Goal: Check status

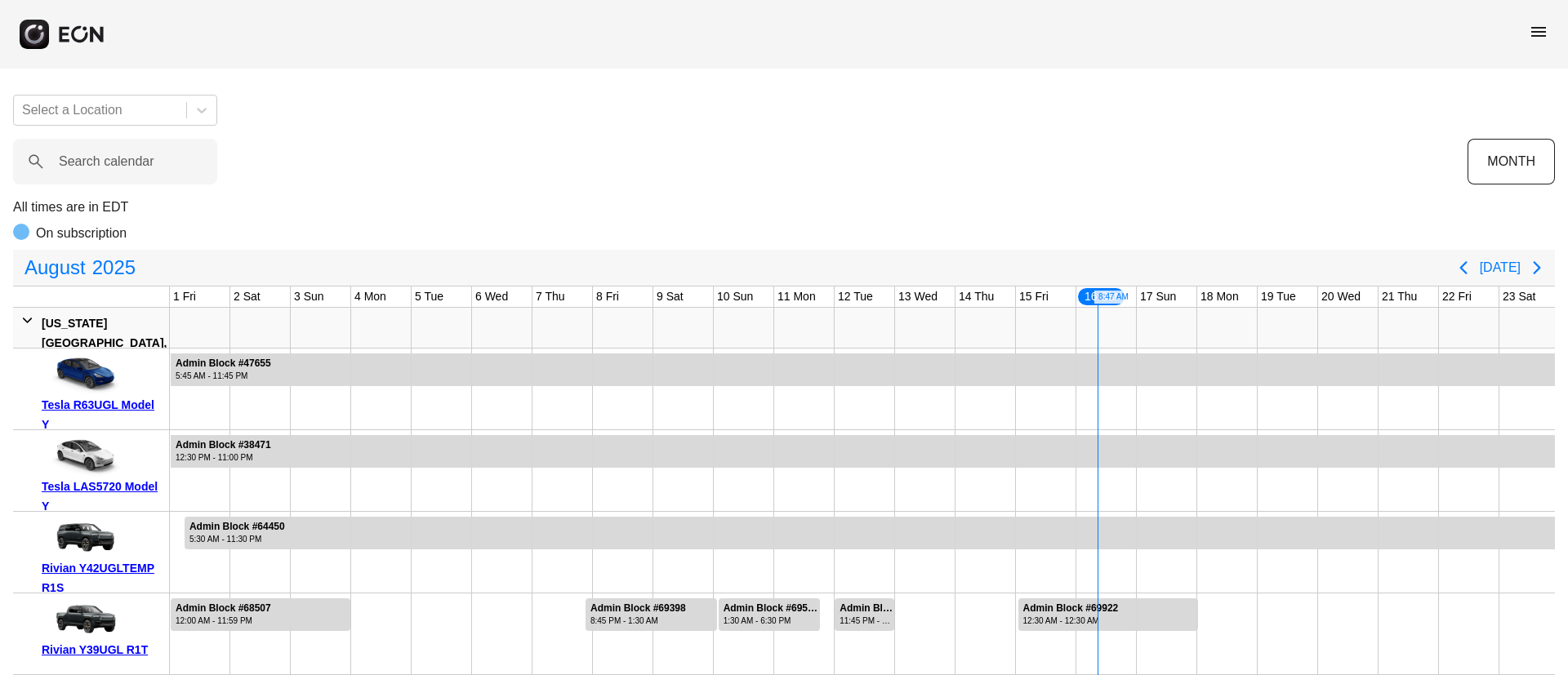
scroll to position [0, 331]
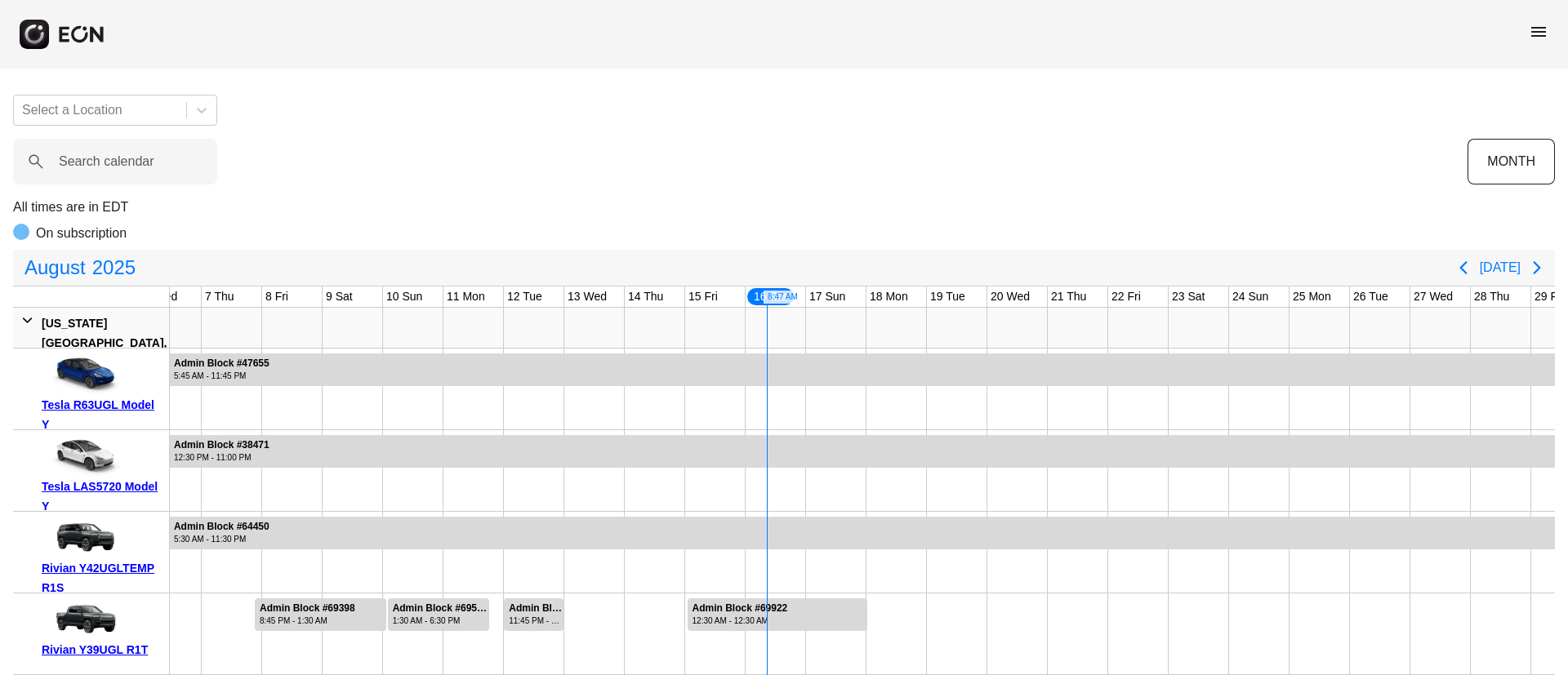
click at [1540, 31] on span "menu" at bounding box center [1538, 31] width 20 height 20
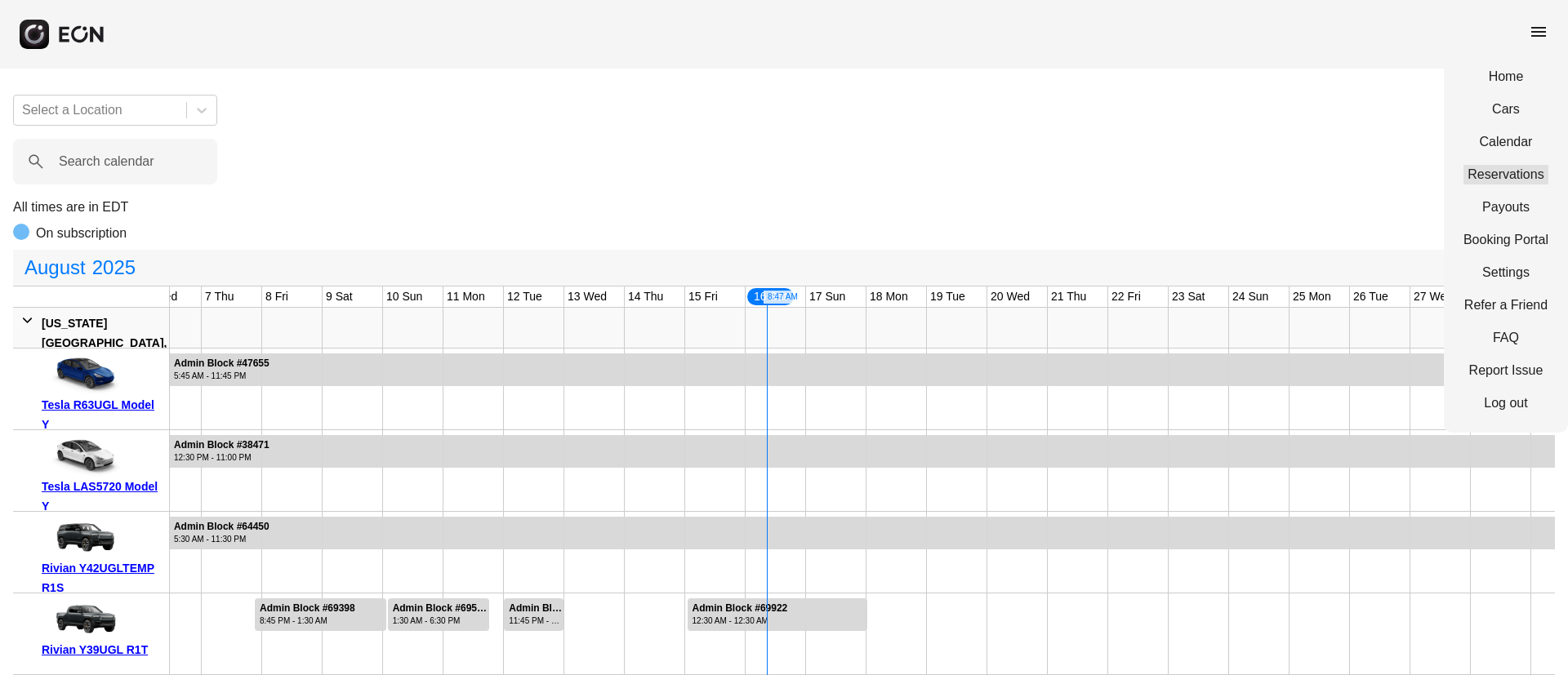
click at [1504, 177] on link "Reservations" at bounding box center [1506, 174] width 85 height 20
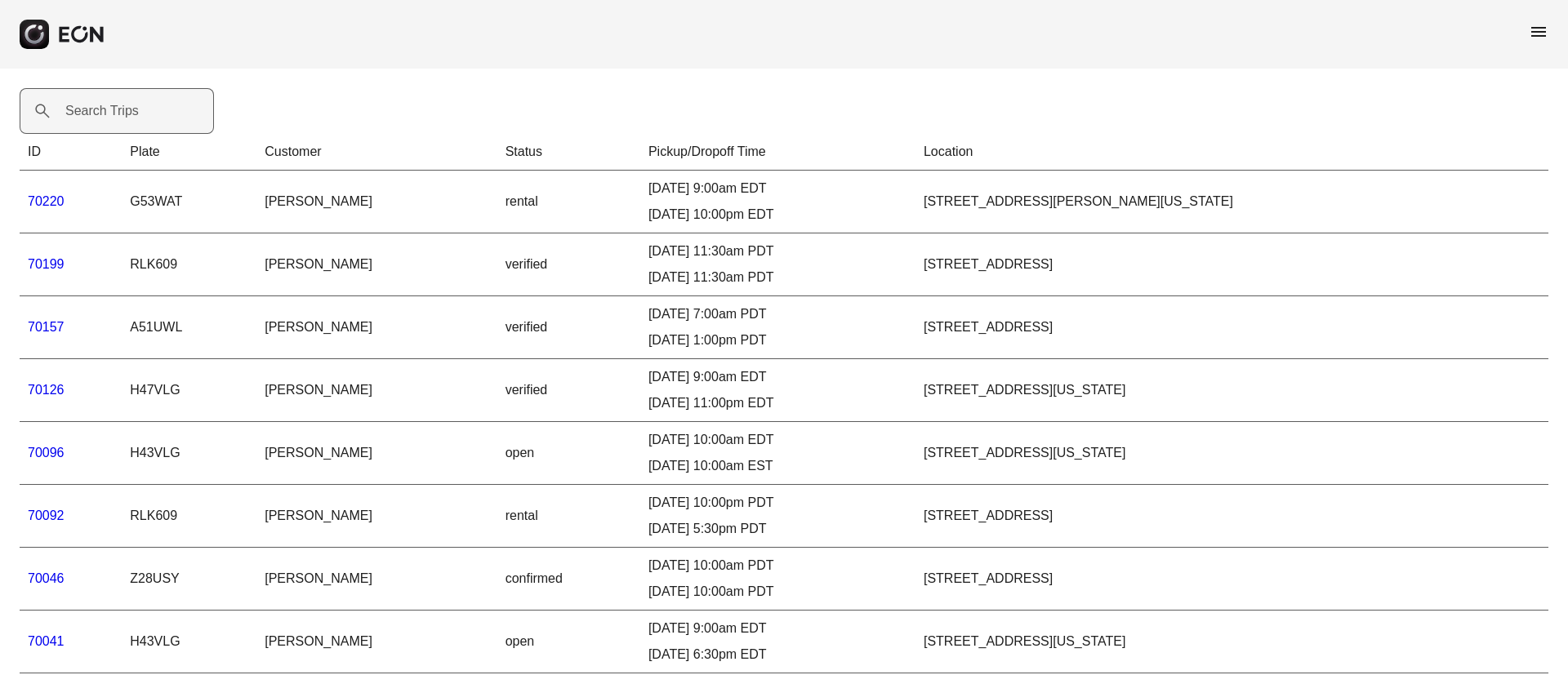
click at [108, 102] on label "Search Trips" at bounding box center [102, 111] width 74 height 20
click at [108, 102] on Trips "Search Trips" at bounding box center [117, 111] width 194 height 46
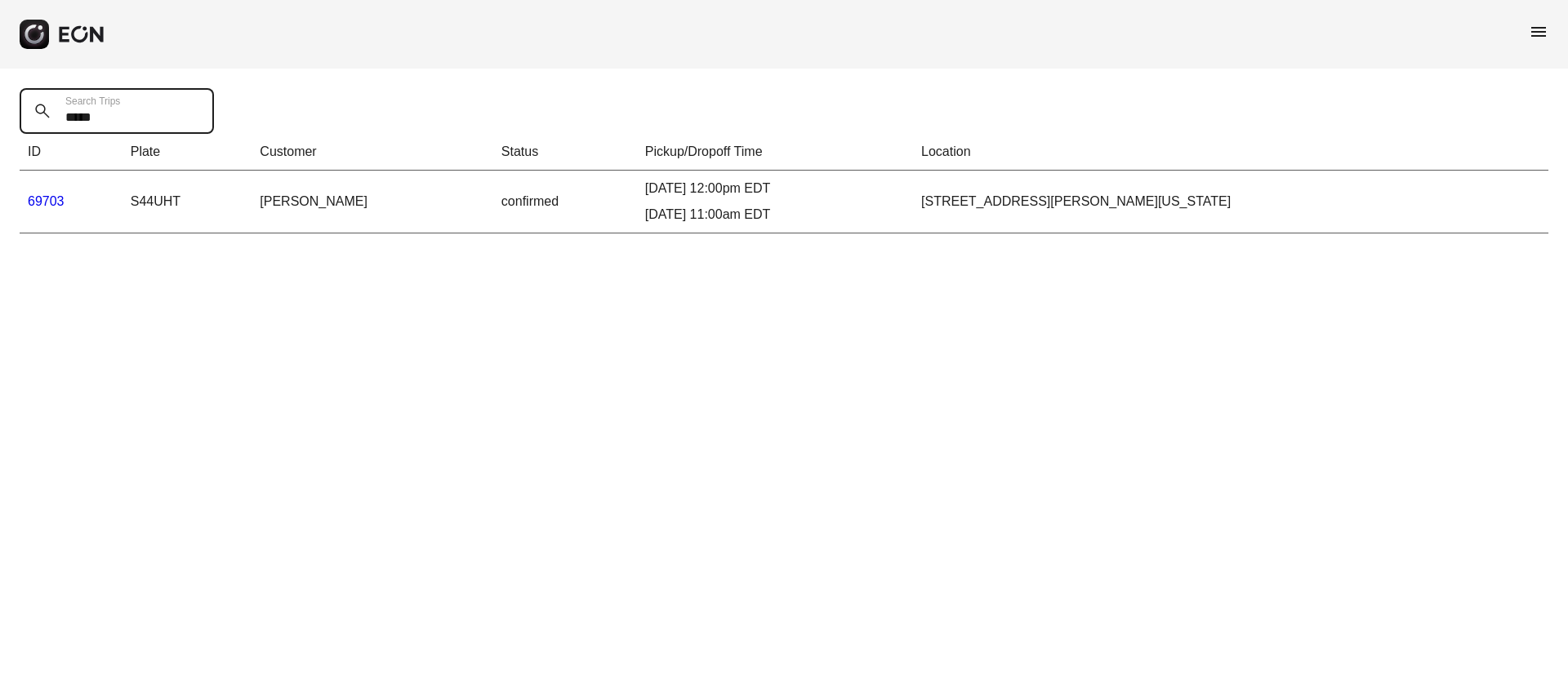
type Trips "*****"
click at [46, 206] on link "69703" at bounding box center [46, 201] width 36 height 14
